Goal: Transaction & Acquisition: Subscribe to service/newsletter

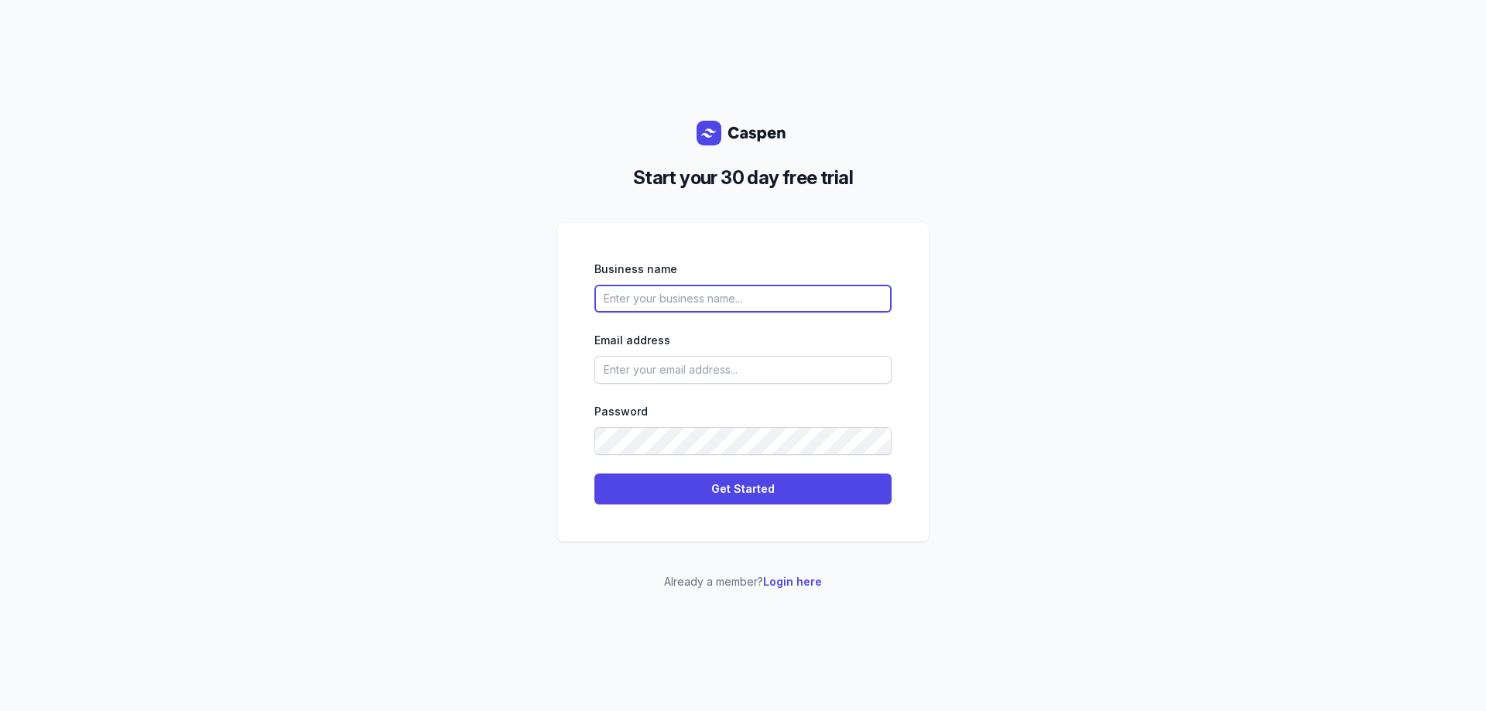
click at [648, 299] on input "text" at bounding box center [742, 299] width 297 height 28
type input "vhio"
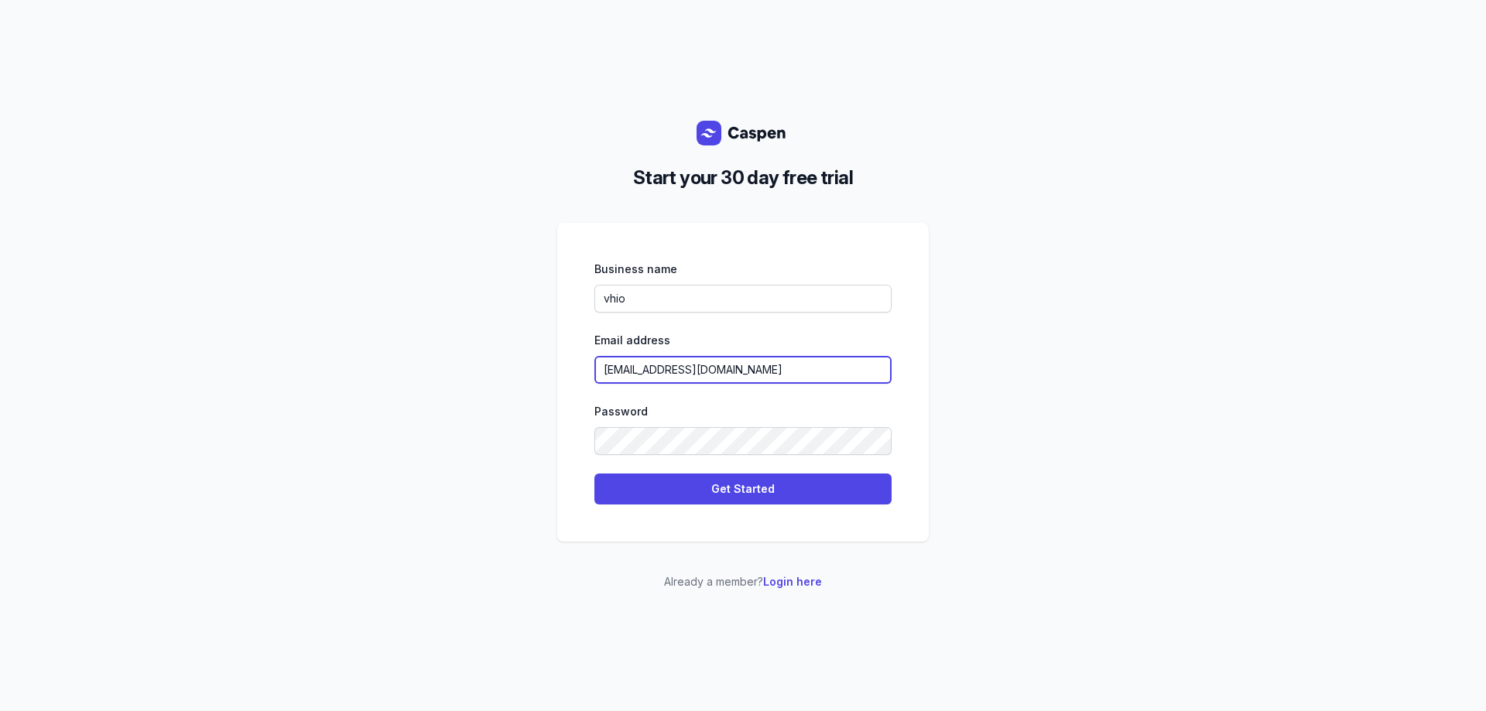
type input "[EMAIL_ADDRESS][DOMAIN_NAME]"
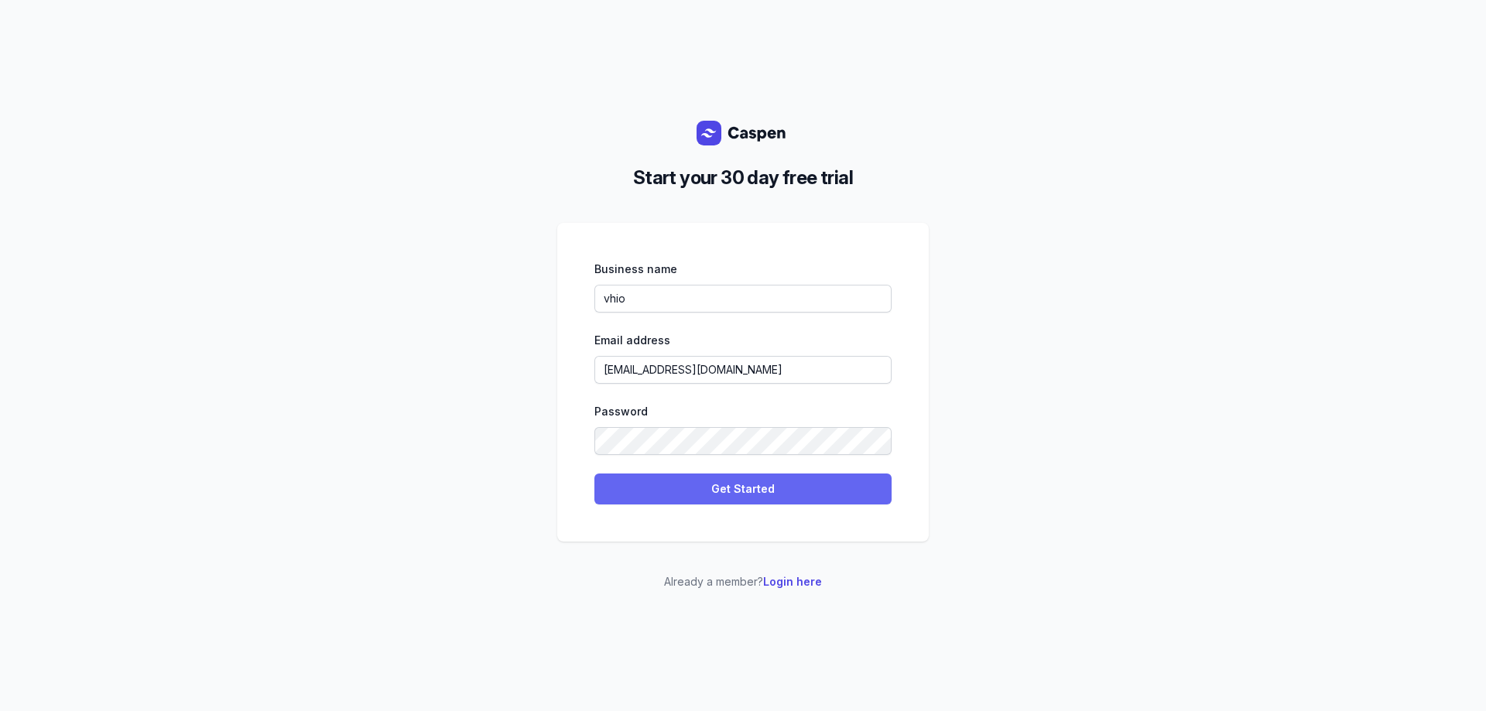
click at [726, 486] on span "Get Started" at bounding box center [743, 489] width 279 height 19
select select
select select "ES"
select select "Europe/[GEOGRAPHIC_DATA]"
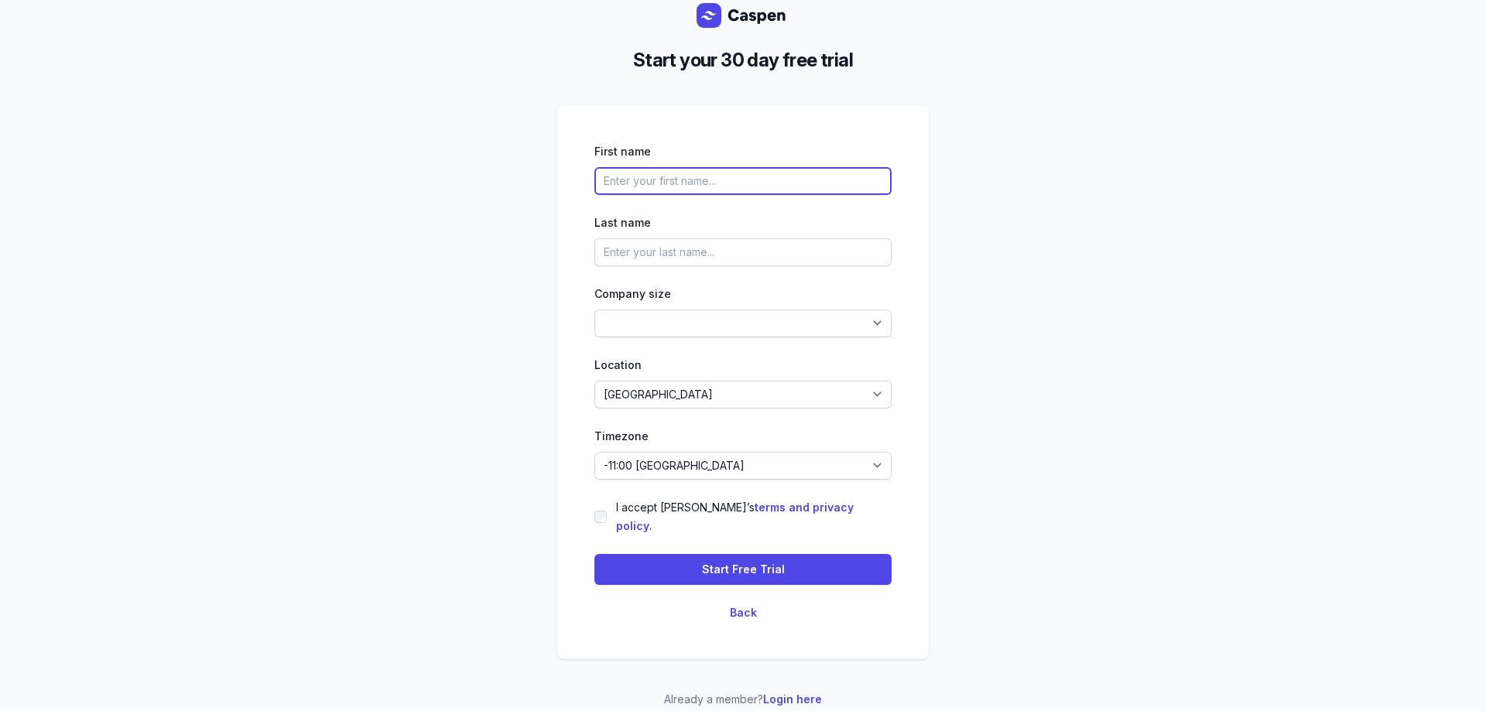
click at [679, 193] on input "text" at bounding box center [742, 181] width 297 height 28
type input "alexei"
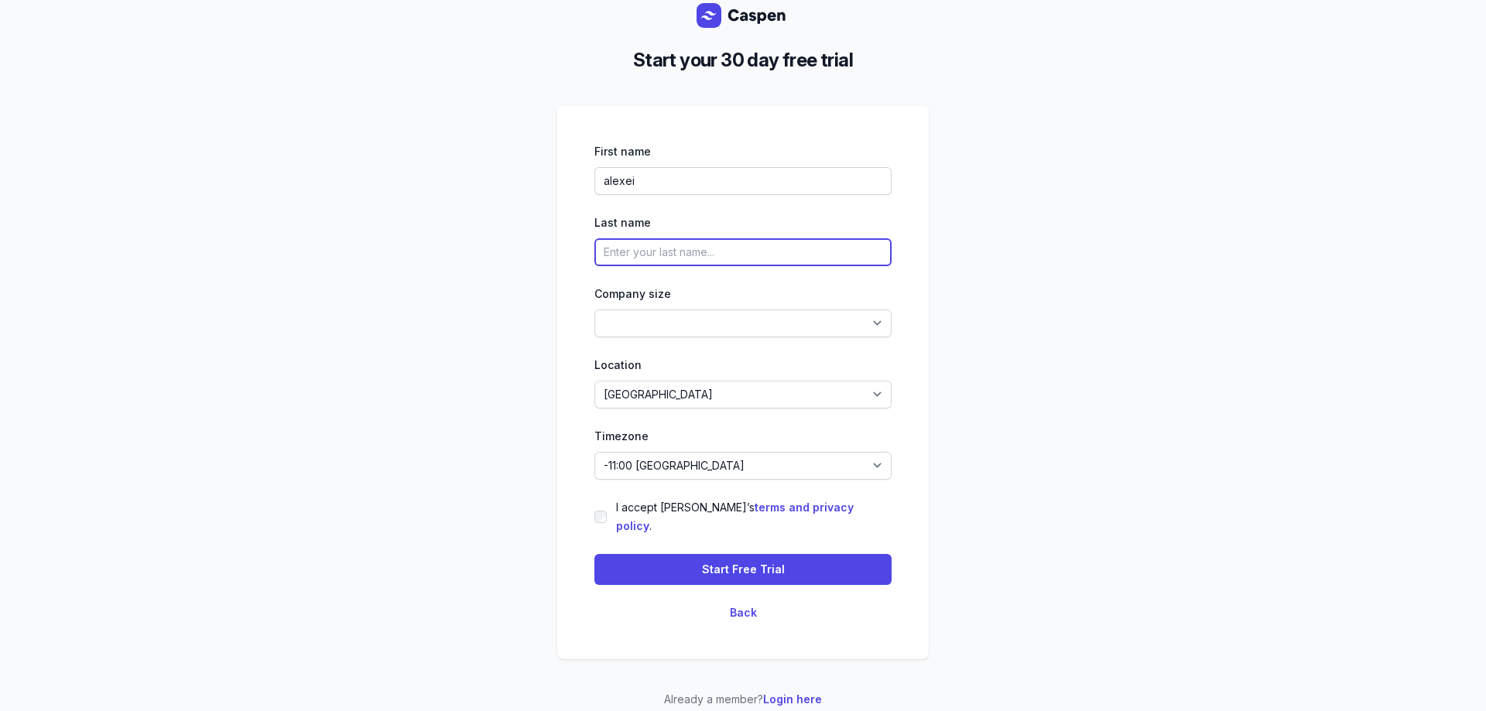
type input "[PERSON_NAME]"
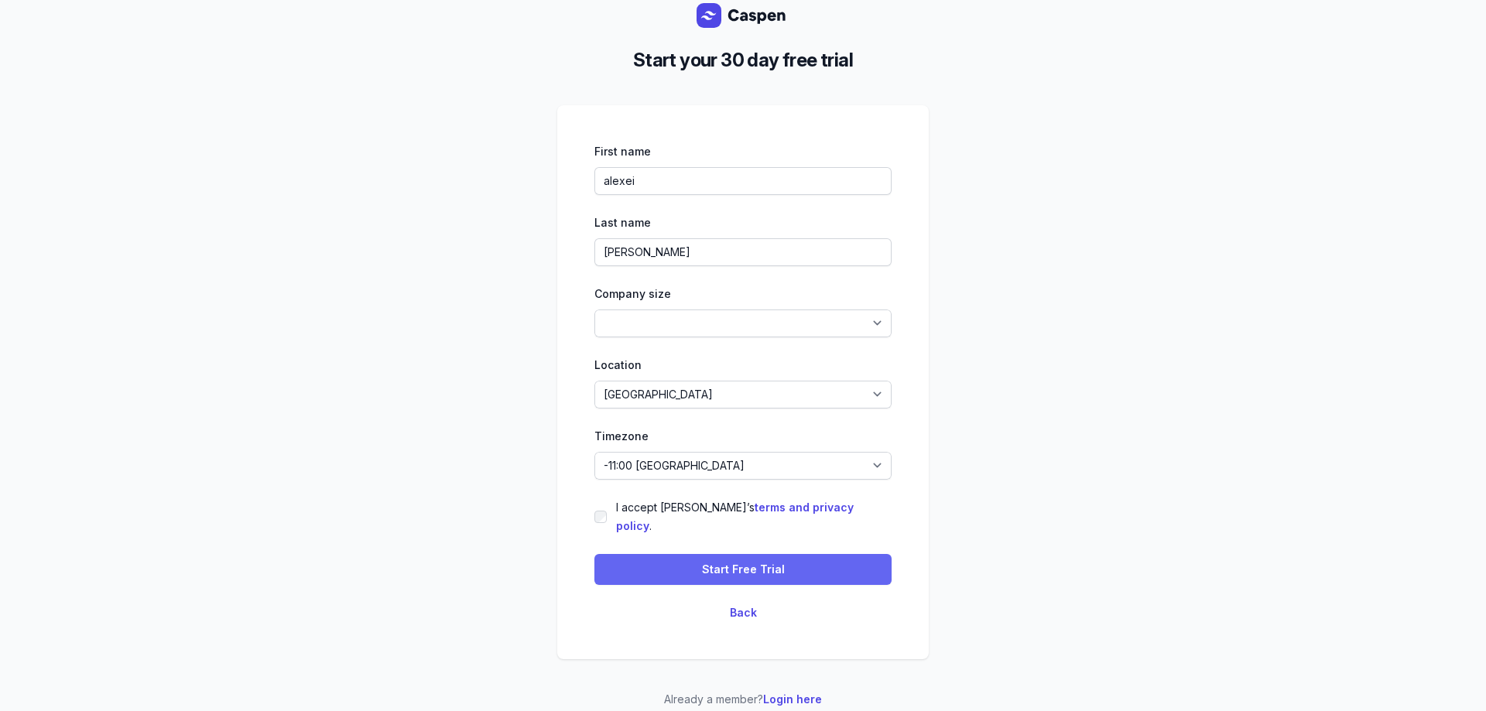
click at [645, 560] on span "Start Free Trial" at bounding box center [743, 569] width 279 height 19
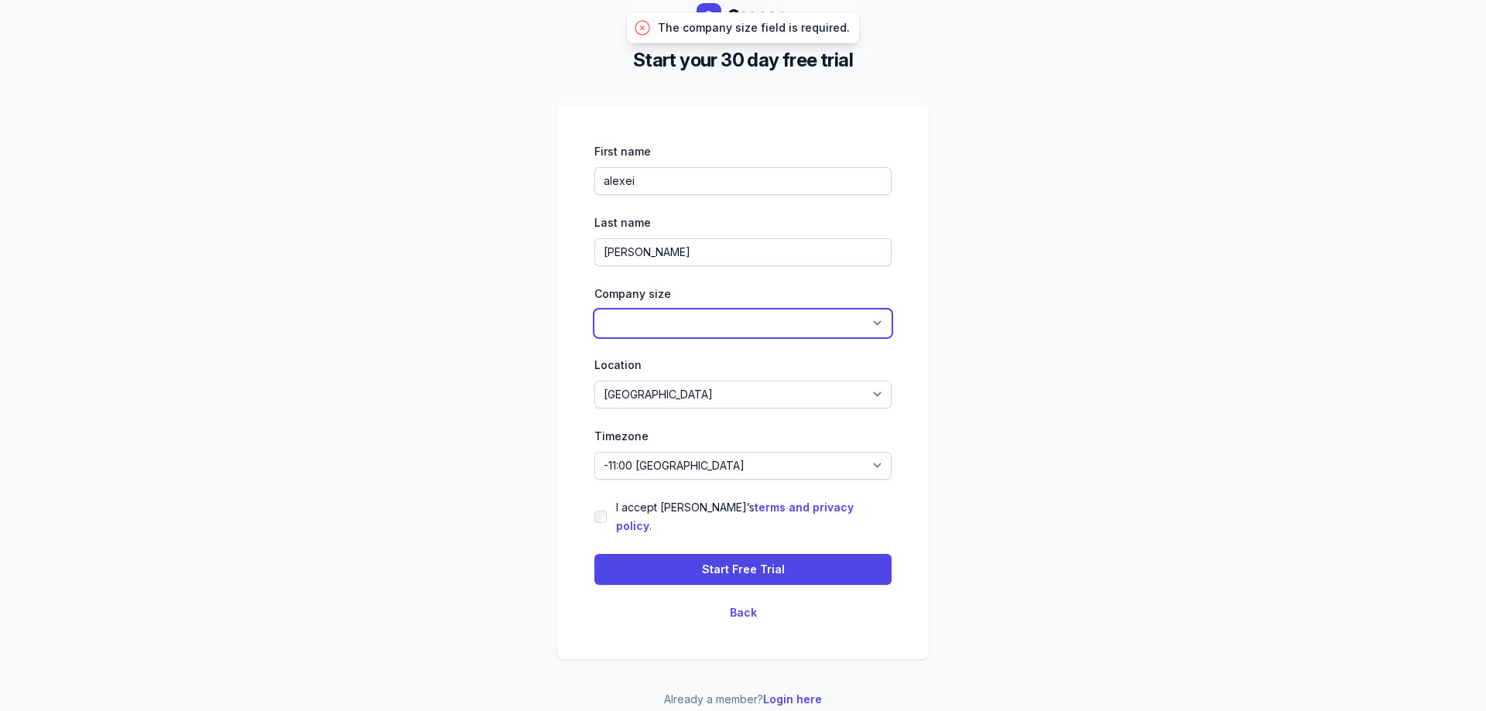
click at [632, 328] on select "1-4 5-14 15-49 50-99 100+" at bounding box center [742, 324] width 297 height 28
select select "100+"
click at [594, 318] on select "1-4 5-14 15-49 50-99 100+" at bounding box center [742, 324] width 297 height 28
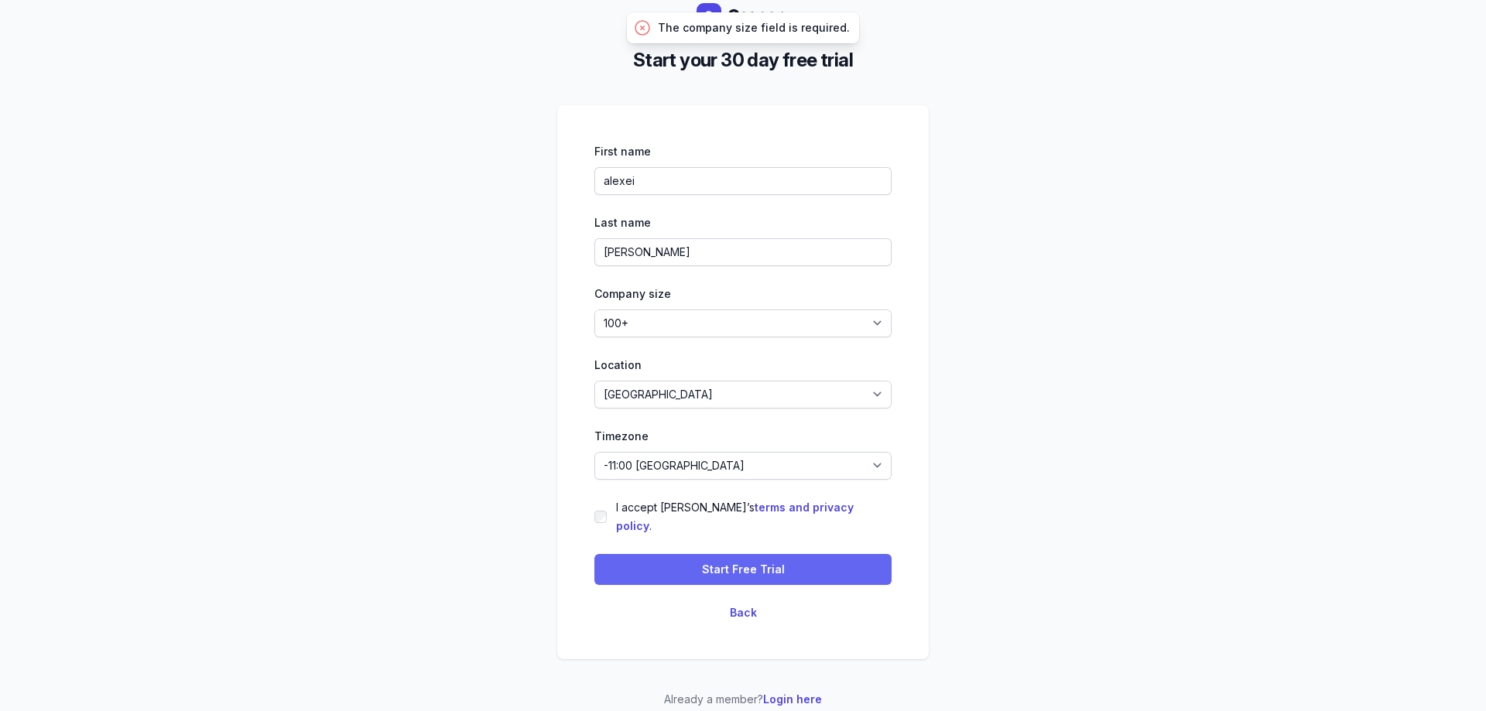
click at [703, 554] on button "Start Free Trial" at bounding box center [742, 569] width 297 height 31
